Goal: Task Accomplishment & Management: Manage account settings

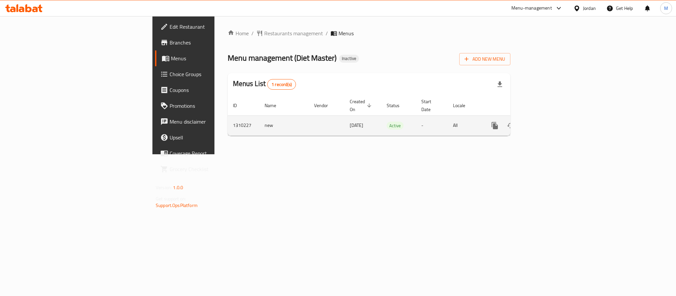
click at [547, 122] on icon "enhanced table" at bounding box center [543, 126] width 8 height 8
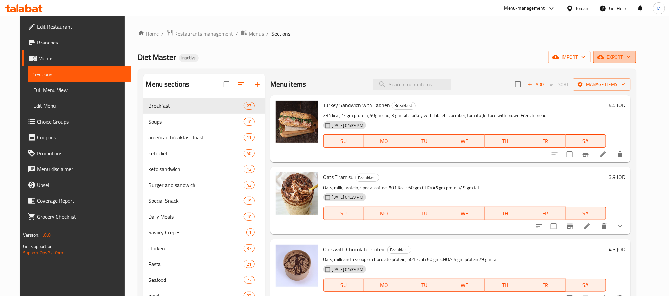
click at [630, 58] on span "export" at bounding box center [614, 57] width 32 height 8
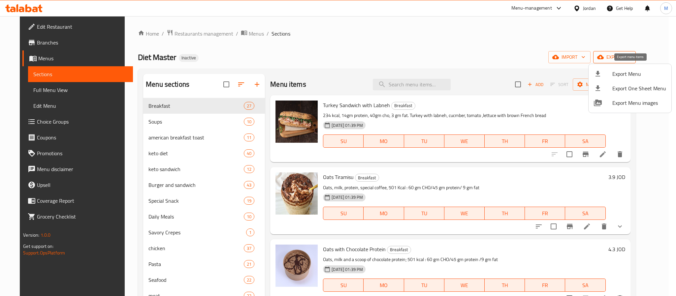
click at [623, 73] on span "Export Menu" at bounding box center [640, 74] width 54 height 8
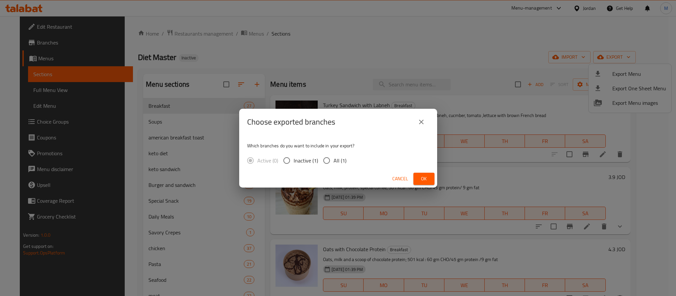
click at [340, 161] on span "All (1)" at bounding box center [340, 161] width 13 height 8
click at [334, 161] on input "All (1)" at bounding box center [327, 161] width 14 height 14
radio input "true"
click at [437, 177] on div "Choose exported branches Which branches do you want to include in your export? …" at bounding box center [338, 148] width 676 height 296
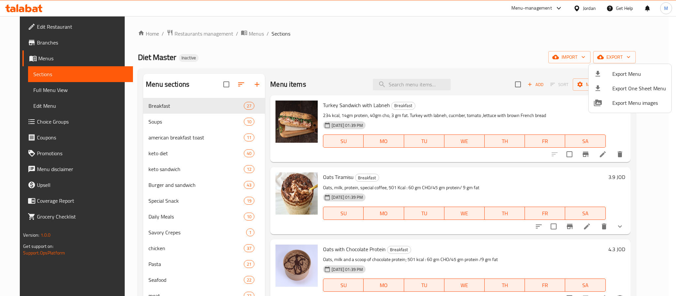
click at [429, 177] on div at bounding box center [338, 148] width 676 height 296
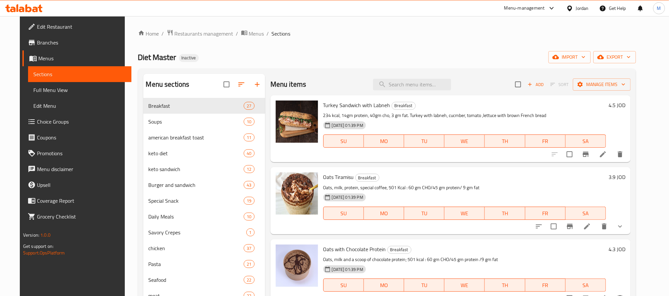
click at [649, 57] on div "Home / Restaurants management / Menus / Sections Diet Master Inactive import ex…" at bounding box center [387, 226] width 524 height 420
click at [630, 57] on icon "button" at bounding box center [628, 57] width 3 height 2
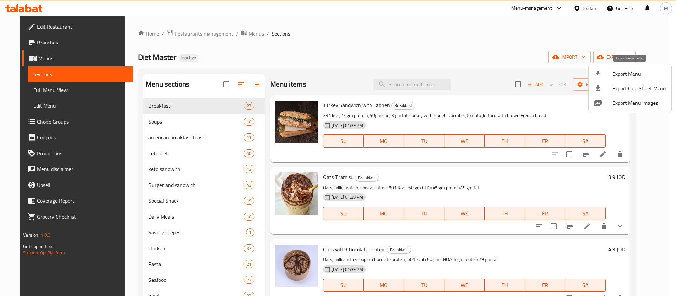
click at [608, 75] on div at bounding box center [603, 74] width 18 height 8
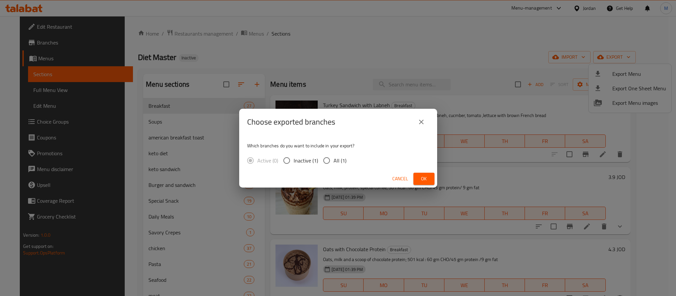
click at [339, 159] on span "All (1)" at bounding box center [340, 161] width 13 height 8
click at [334, 159] on input "All (1)" at bounding box center [327, 161] width 14 height 14
radio input "true"
click at [418, 175] on button "Ok" at bounding box center [424, 179] width 21 height 12
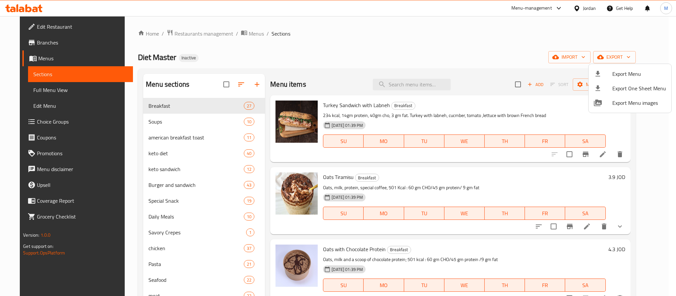
click at [45, 24] on div at bounding box center [338, 148] width 676 height 296
click at [45, 24] on span "Edit Restaurant" at bounding box center [82, 27] width 90 height 8
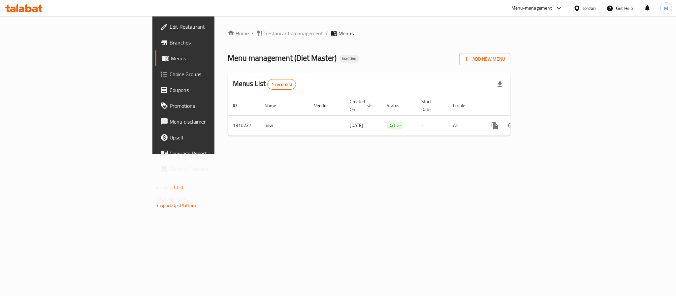
click at [575, 4] on div "Jordan" at bounding box center [584, 8] width 33 height 16
click at [581, 8] on div at bounding box center [579, 8] width 10 height 7
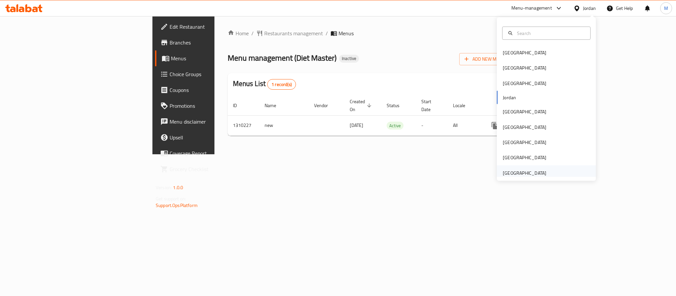
click at [517, 176] on div "[GEOGRAPHIC_DATA]" at bounding box center [525, 172] width 44 height 7
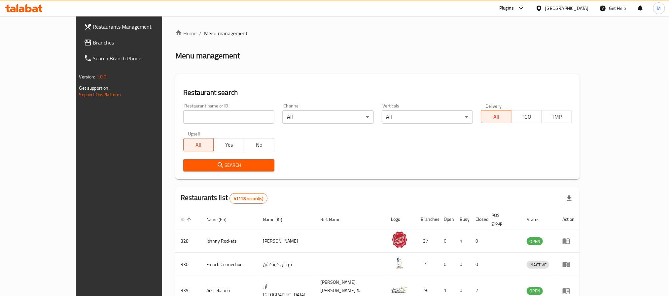
click at [93, 40] on span "Branches" at bounding box center [137, 43] width 89 height 8
